Goal: Information Seeking & Learning: Check status

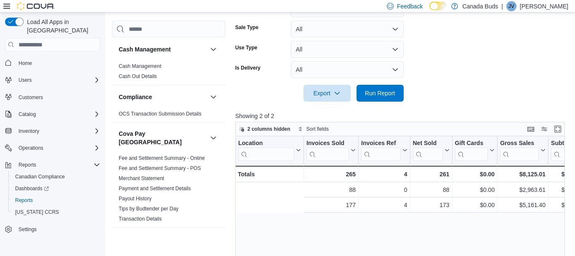
scroll to position [0, 133]
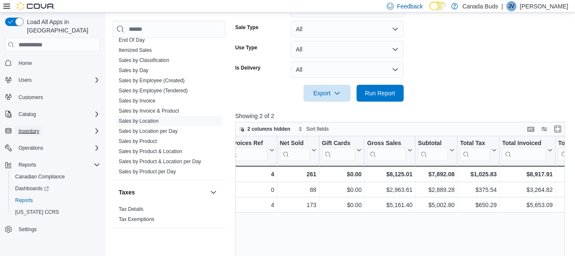
click at [40, 126] on button "Inventory" at bounding box center [28, 131] width 27 height 10
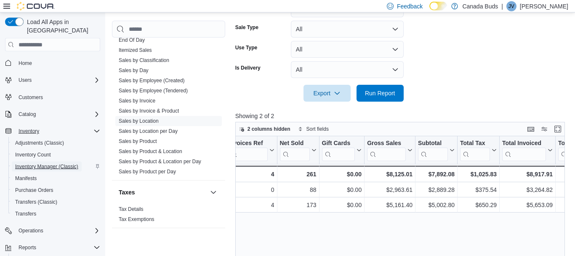
click at [35, 163] on span "Inventory Manager (Classic)" at bounding box center [46, 166] width 63 height 7
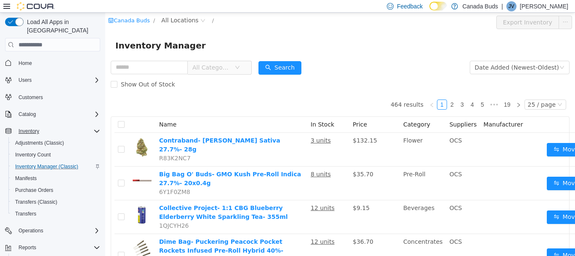
click at [234, 68] on span "All Categories" at bounding box center [213, 67] width 42 height 13
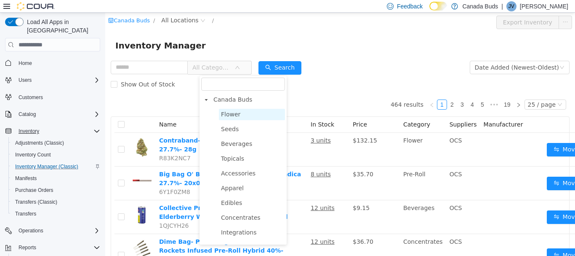
click at [235, 114] on span "Flower" at bounding box center [230, 114] width 19 height 7
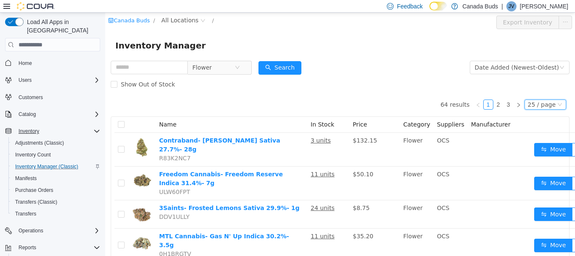
click at [554, 102] on div "25 / page" at bounding box center [542, 104] width 28 height 9
click at [547, 160] on li "50 / page" at bounding box center [548, 158] width 41 height 13
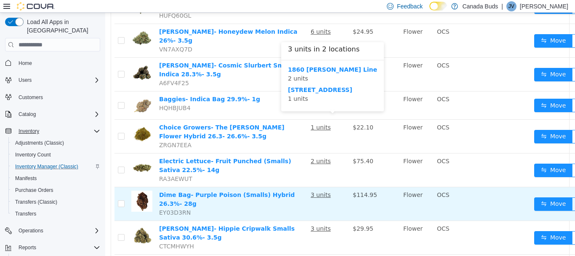
scroll to position [990, 0]
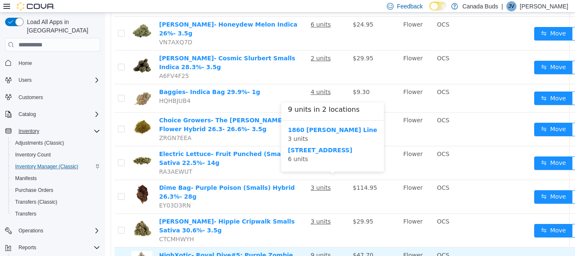
click at [321, 251] on u "9 units" at bounding box center [321, 254] width 20 height 7
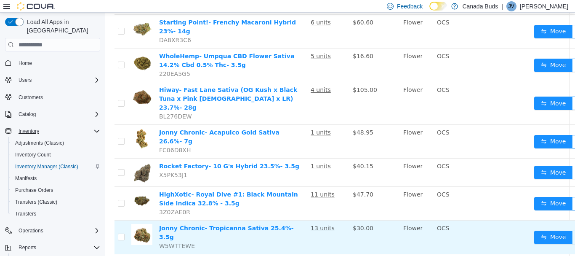
scroll to position [1415, 0]
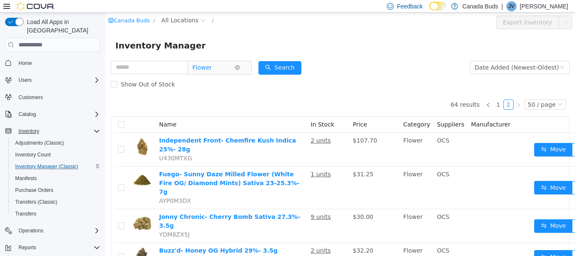
click at [245, 64] on span "Flower" at bounding box center [216, 67] width 58 height 13
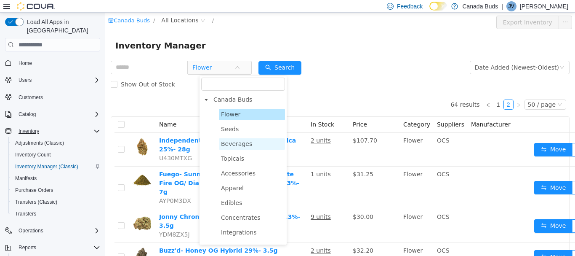
click at [239, 148] on span "Beverages" at bounding box center [252, 143] width 66 height 11
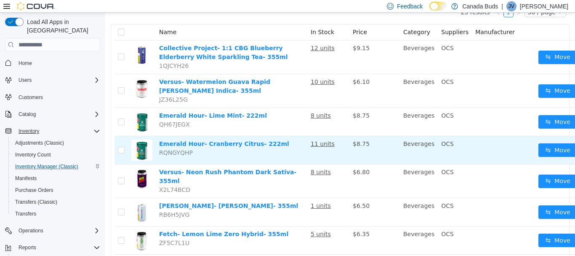
scroll to position [93, 0]
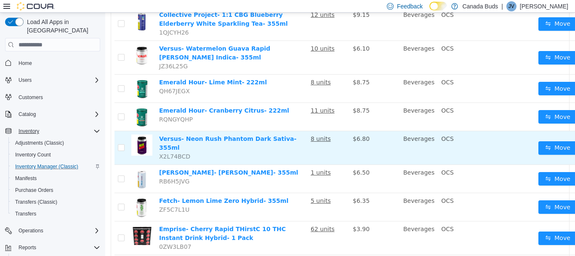
scroll to position [0, 0]
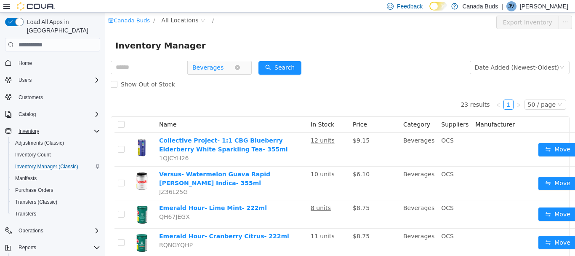
click at [245, 69] on span "Beverages" at bounding box center [216, 67] width 58 height 13
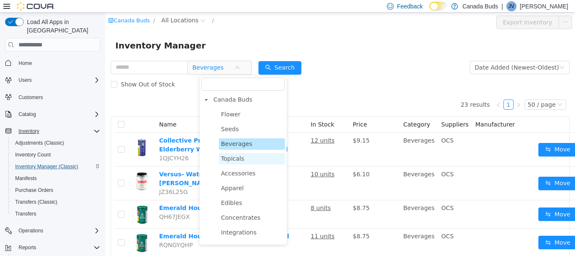
click at [242, 157] on span "Topicals" at bounding box center [252, 158] width 66 height 11
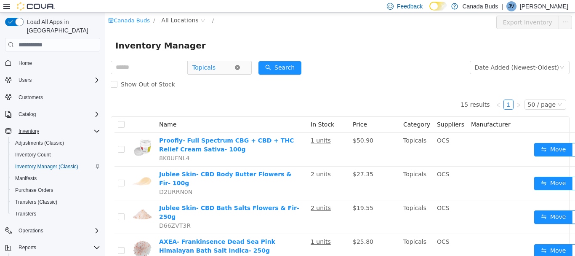
click at [240, 69] on icon "icon: close-circle" at bounding box center [237, 67] width 5 height 5
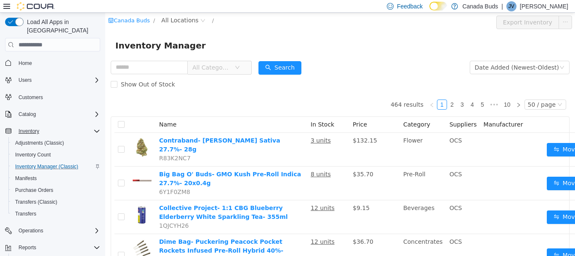
click at [240, 69] on icon "icon: down" at bounding box center [237, 67] width 5 height 5
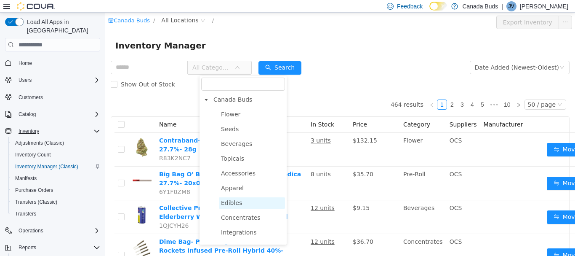
click at [235, 203] on span "Edibles" at bounding box center [231, 202] width 21 height 7
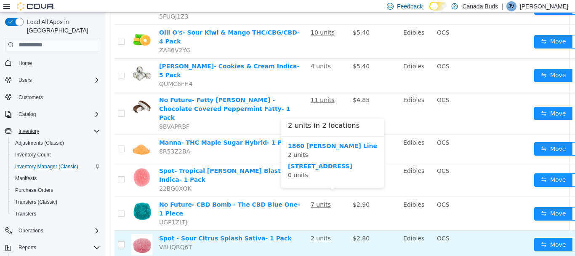
scroll to position [462, 0]
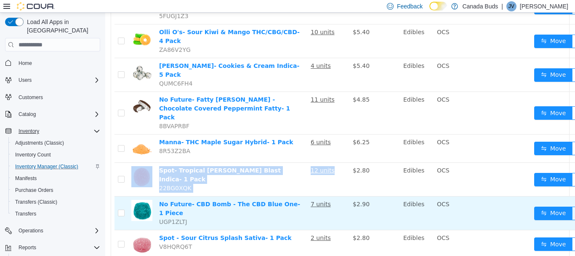
drag, startPoint x: 393, startPoint y: 117, endPoint x: 343, endPoint y: 169, distance: 72.3
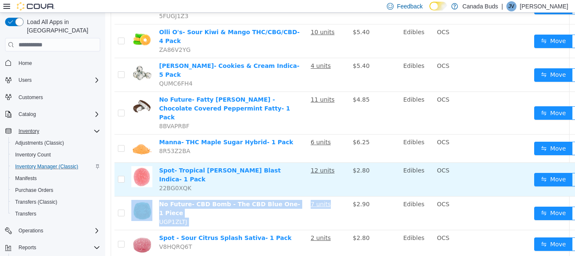
click at [387, 162] on td "$2.80" at bounding box center [374, 179] width 51 height 34
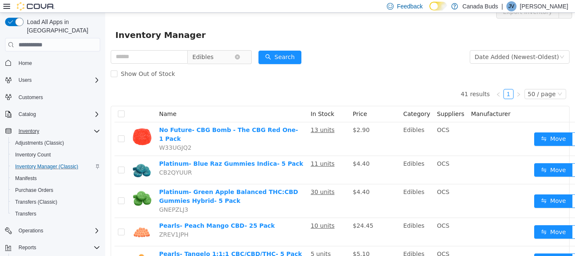
scroll to position [0, 0]
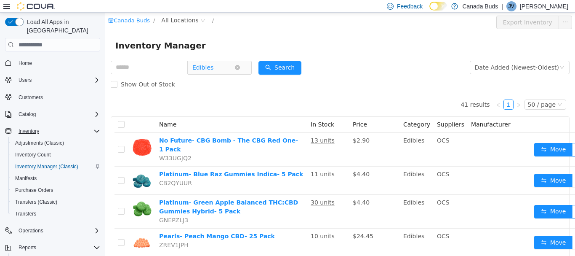
click at [234, 62] on span "Edibles" at bounding box center [213, 67] width 42 height 13
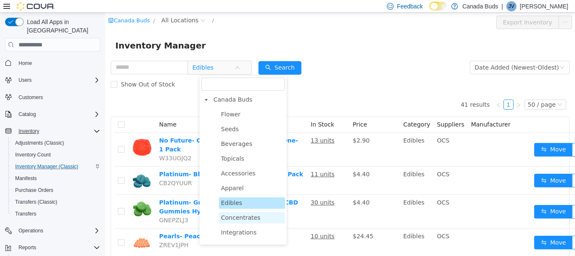
click at [239, 218] on span "Concentrates" at bounding box center [241, 217] width 40 height 7
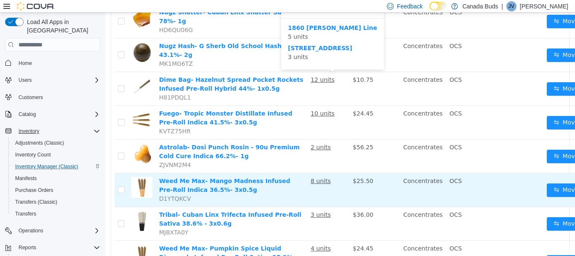
scroll to position [1538, 0]
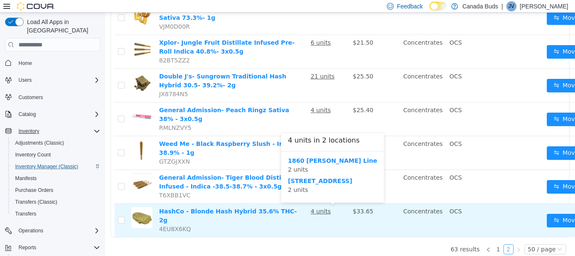
scroll to position [0, 0]
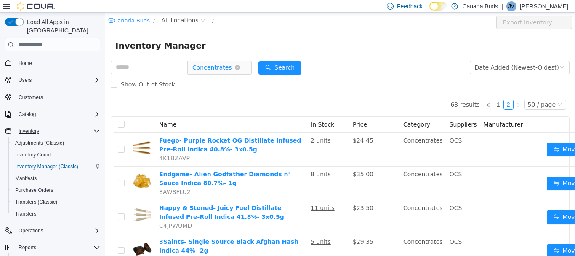
click at [245, 65] on span "Concentrates" at bounding box center [216, 67] width 58 height 13
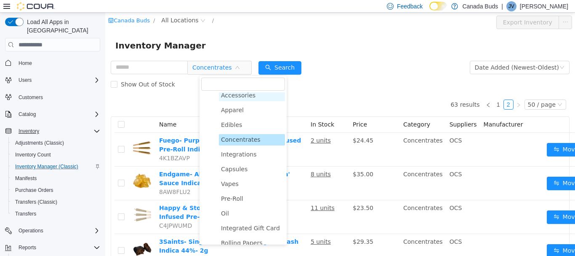
scroll to position [79, 0]
click at [234, 172] on span "Capsules" at bounding box center [252, 167] width 66 height 11
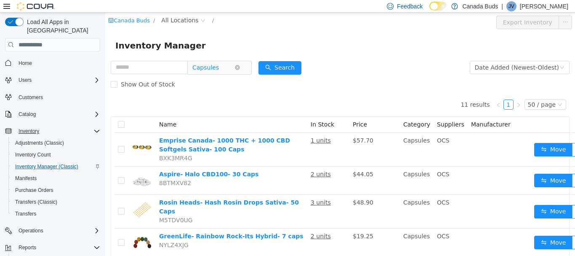
click at [234, 66] on span "Capsules" at bounding box center [213, 67] width 42 height 13
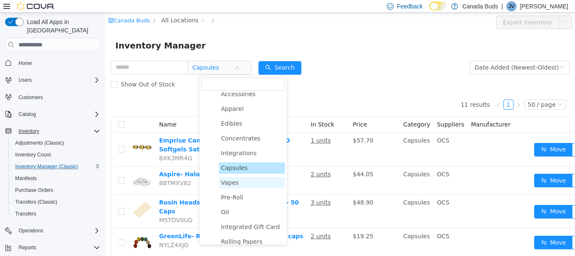
click at [232, 188] on span "Vapes" at bounding box center [252, 182] width 66 height 11
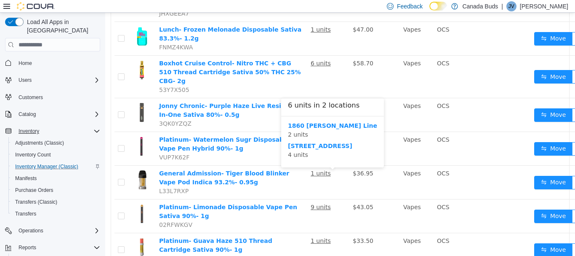
scroll to position [1563, 0]
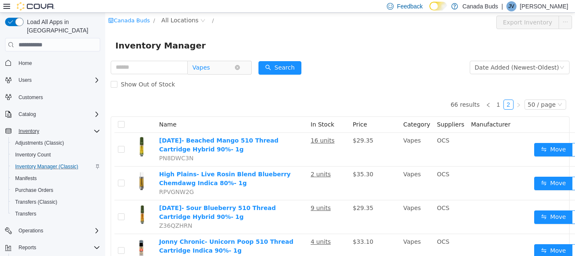
click at [234, 71] on span "Vapes" at bounding box center [213, 67] width 42 height 13
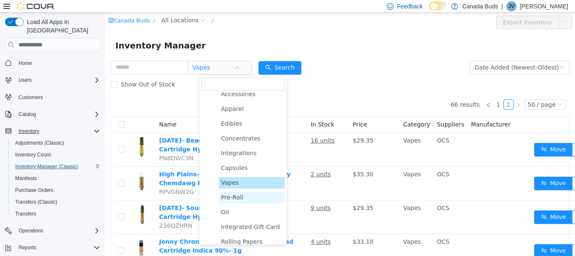
click at [236, 197] on span "Pre-Roll" at bounding box center [232, 197] width 22 height 7
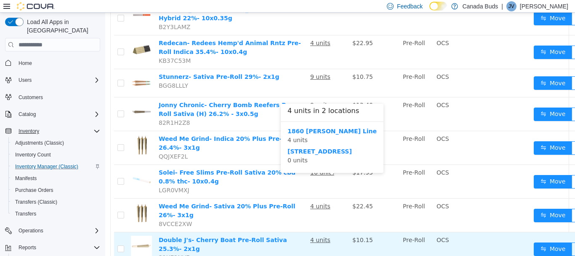
scroll to position [1514, 0]
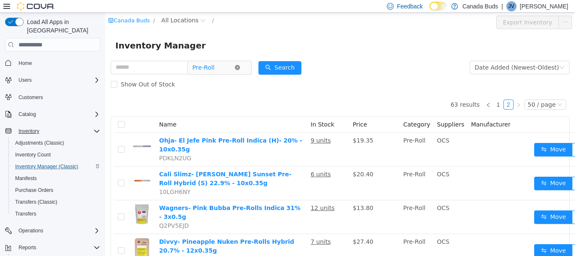
click at [240, 70] on icon "icon: close-circle" at bounding box center [237, 67] width 5 height 5
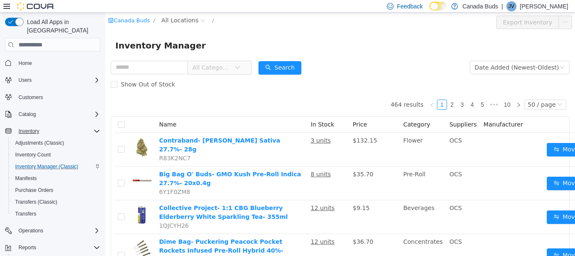
click at [231, 67] on span "All Categories" at bounding box center [211, 67] width 38 height 8
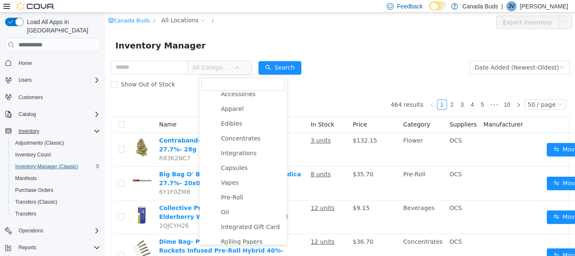
scroll to position [79, 0]
click at [226, 212] on span "Oil" at bounding box center [225, 211] width 8 height 7
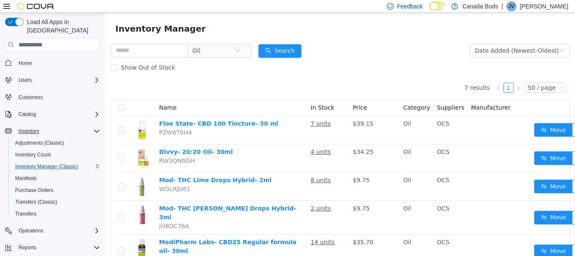
scroll to position [0, 0]
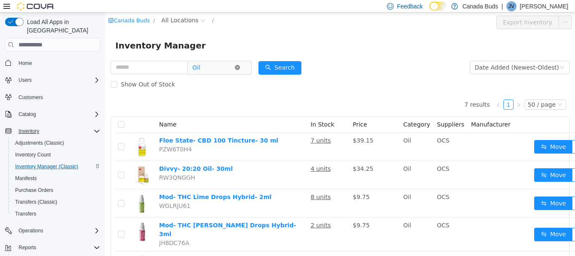
click at [240, 68] on icon "icon: close-circle" at bounding box center [237, 67] width 5 height 5
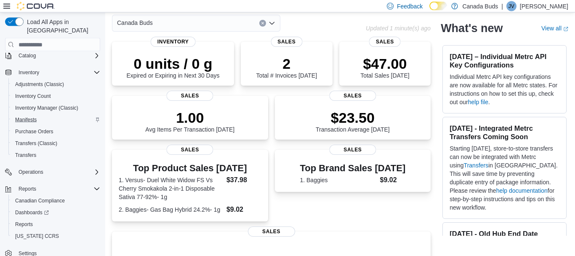
scroll to position [45, 0]
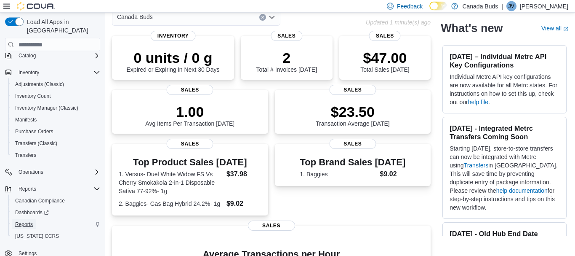
click at [31, 221] on span "Reports" at bounding box center [24, 224] width 18 height 7
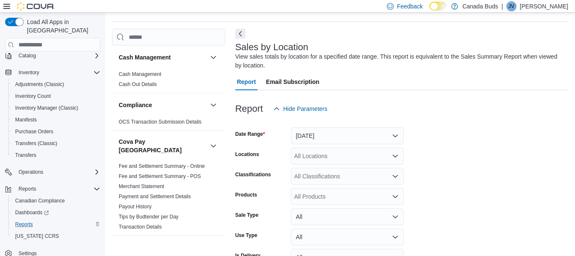
scroll to position [28, 0]
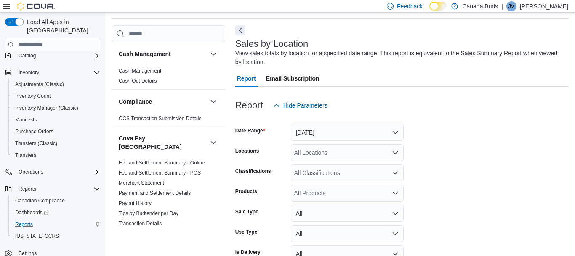
drag, startPoint x: 314, startPoint y: 141, endPoint x: 322, endPoint y: 136, distance: 8.9
click at [322, 136] on form "Date Range Yesterday Locations All Locations Classifications All Classification…" at bounding box center [401, 200] width 333 height 172
click at [322, 136] on button "Yesterday" at bounding box center [347, 132] width 113 height 17
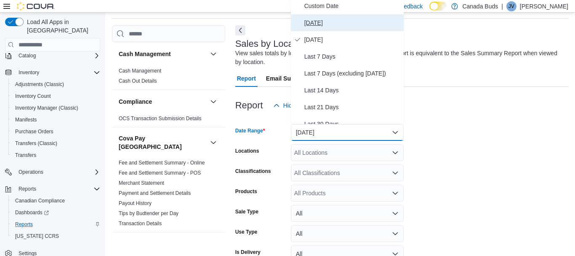
click at [329, 28] on span "Today" at bounding box center [352, 23] width 96 height 10
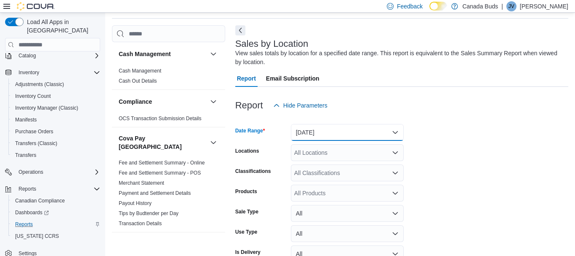
scroll to position [75, 0]
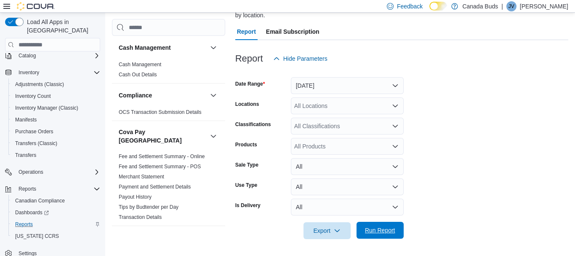
click at [379, 226] on span "Run Report" at bounding box center [380, 229] width 37 height 17
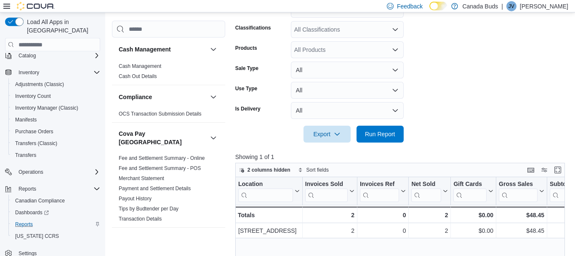
scroll to position [173, 0]
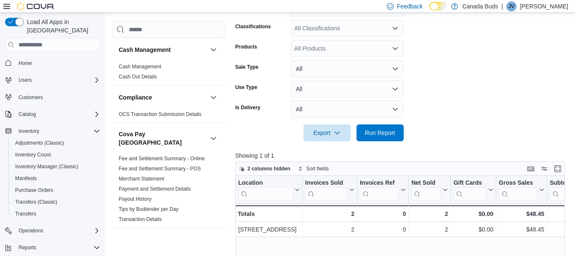
scroll to position [59, 0]
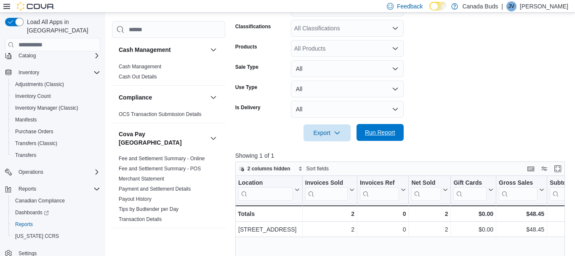
click at [386, 130] on span "Run Report" at bounding box center [380, 132] width 30 height 8
click at [376, 130] on span "Run Report" at bounding box center [380, 132] width 30 height 8
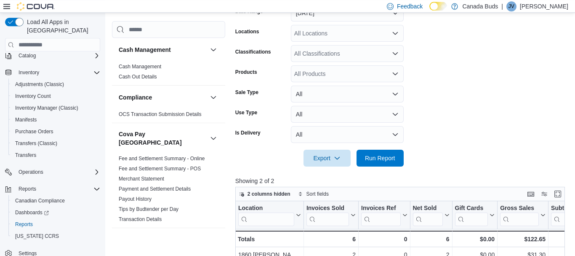
scroll to position [161, 0]
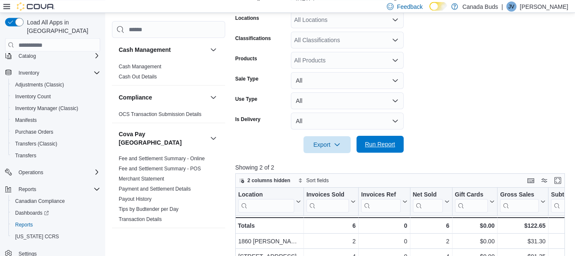
click at [388, 146] on span "Run Report" at bounding box center [380, 144] width 30 height 8
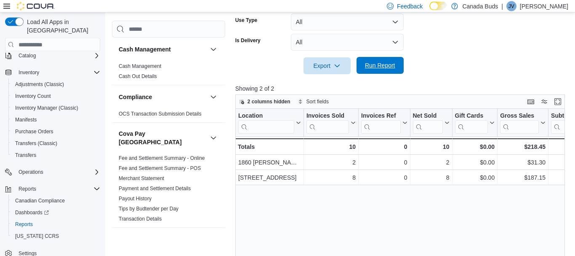
click at [394, 71] on span "Run Report" at bounding box center [380, 65] width 37 height 17
click at [381, 62] on span "Run Report" at bounding box center [380, 65] width 30 height 8
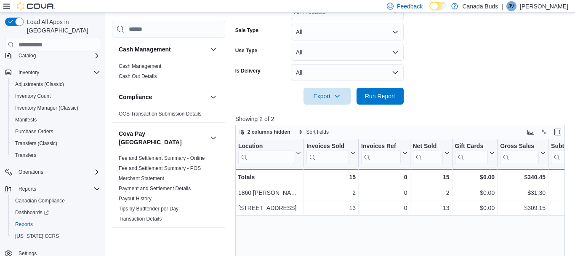
scroll to position [210, 0]
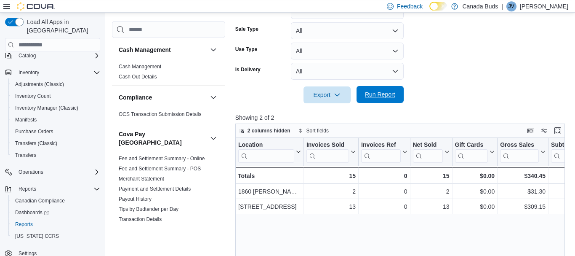
click at [364, 96] on span "Run Report" at bounding box center [380, 94] width 37 height 17
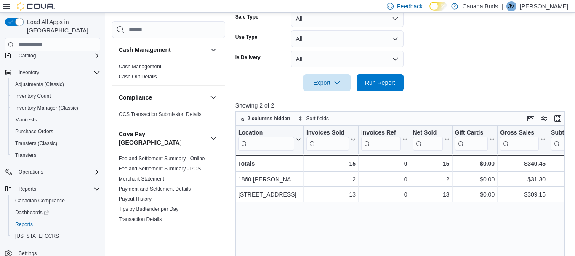
scroll to position [158, 0]
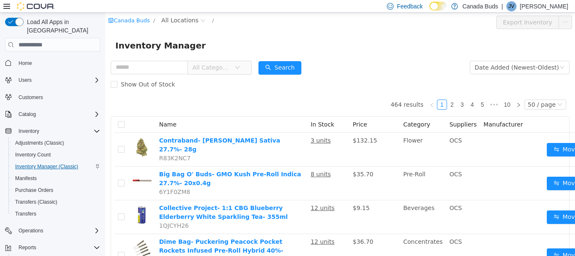
scroll to position [59, 0]
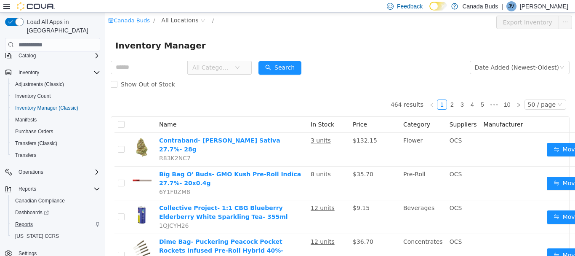
click at [43, 221] on div "Reports" at bounding box center [56, 224] width 88 height 10
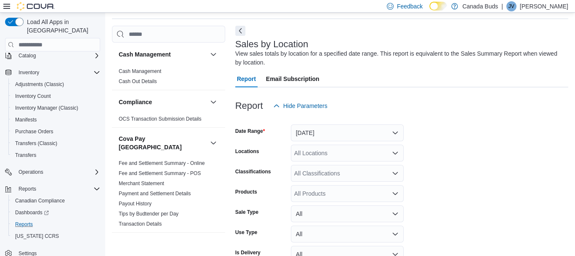
scroll to position [28, 0]
click at [341, 130] on button "Yesterday" at bounding box center [347, 132] width 113 height 17
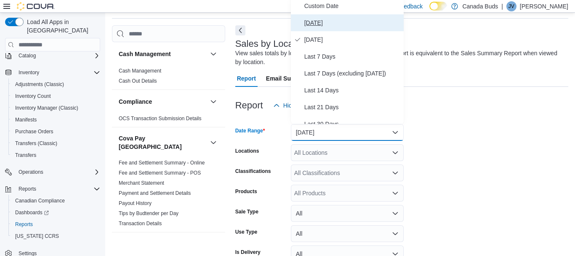
click at [335, 21] on span "Today" at bounding box center [352, 23] width 96 height 10
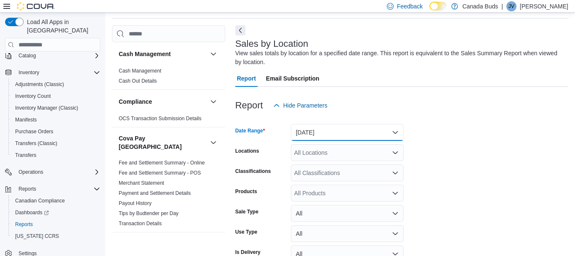
scroll to position [75, 0]
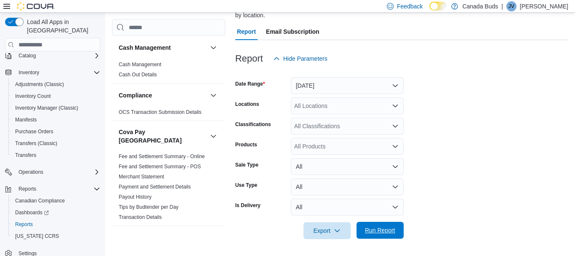
click at [378, 227] on span "Run Report" at bounding box center [380, 230] width 30 height 8
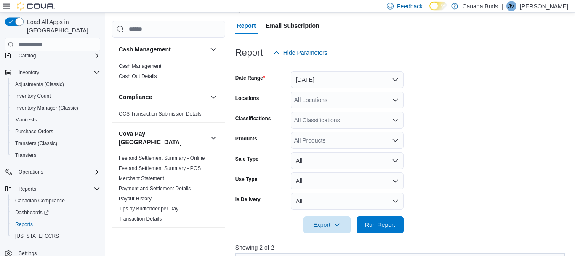
scroll to position [80, 0]
click at [390, 218] on span "Run Report" at bounding box center [380, 224] width 37 height 17
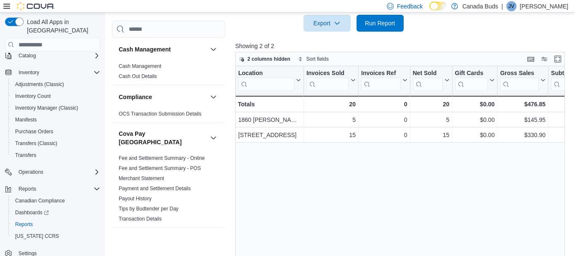
scroll to position [283, 0]
click at [397, 29] on span "Run Report" at bounding box center [380, 21] width 37 height 17
click at [377, 25] on span "Run Report" at bounding box center [380, 22] width 30 height 8
click at [381, 26] on span "Run Report" at bounding box center [380, 21] width 37 height 17
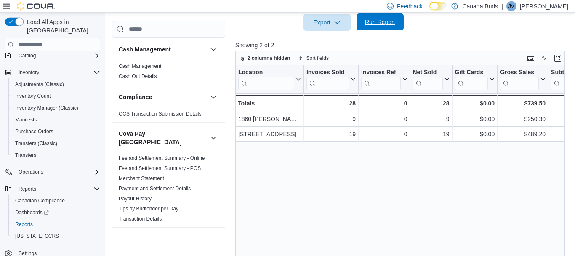
click at [380, 26] on span "Run Report" at bounding box center [380, 21] width 37 height 17
click at [363, 28] on span "Run Report" at bounding box center [380, 21] width 37 height 17
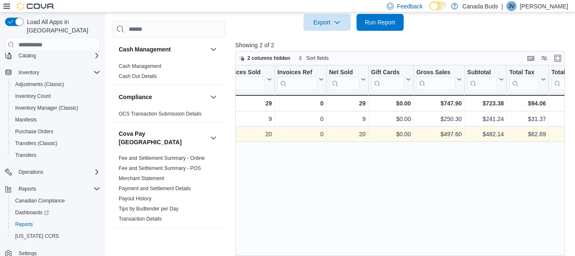
scroll to position [0, 84]
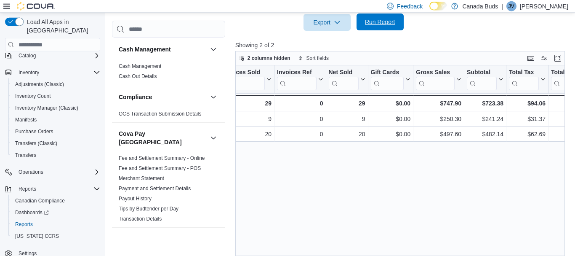
click at [373, 24] on span "Run Report" at bounding box center [380, 22] width 30 height 8
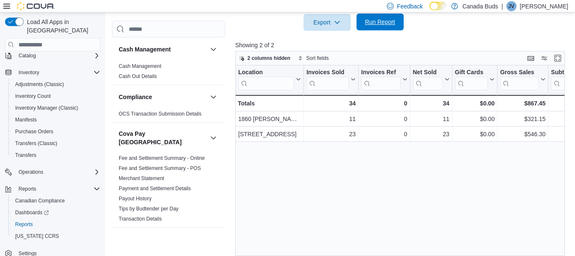
click at [377, 16] on span "Run Report" at bounding box center [380, 21] width 37 height 17
click at [375, 18] on span "Run Report" at bounding box center [380, 21] width 37 height 17
click at [380, 27] on span "Run Report" at bounding box center [380, 21] width 37 height 17
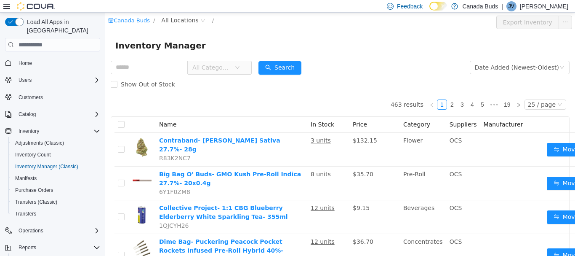
click at [231, 66] on span "All Categories" at bounding box center [211, 67] width 38 height 8
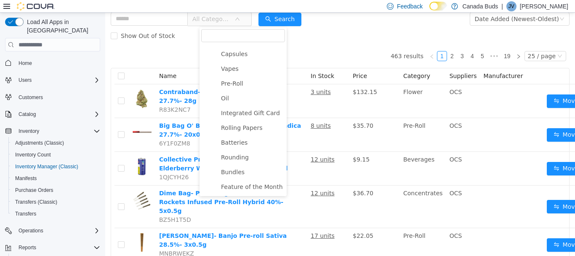
scroll to position [50, 0]
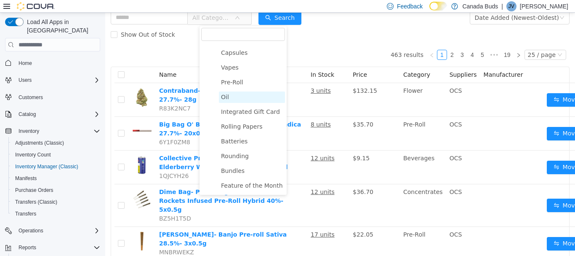
click at [231, 98] on span "Oil" at bounding box center [252, 96] width 66 height 11
